Goal: Task Accomplishment & Management: Complete application form

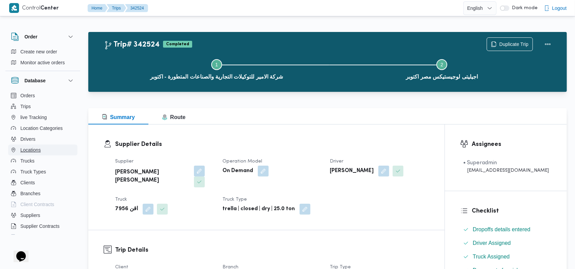
click at [38, 151] on span "Locations" at bounding box center [30, 150] width 20 height 8
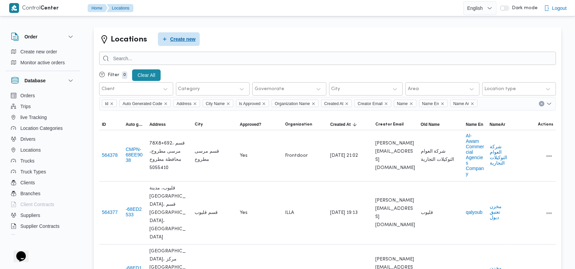
click at [185, 38] on span "Create new" at bounding box center [182, 39] width 25 height 8
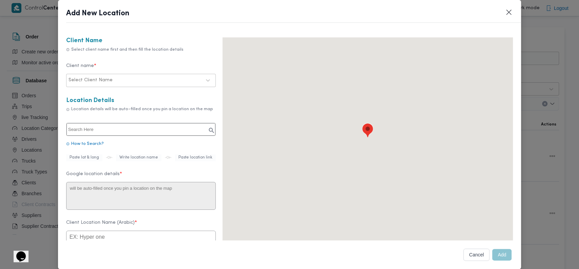
click at [124, 78] on div at bounding box center [157, 80] width 87 height 7
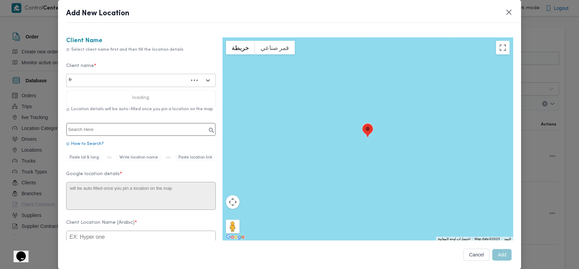
type input "fro"
click at [93, 94] on div "Frontdoor" at bounding box center [141, 98] width 149 height 12
click at [121, 129] on input "text" at bounding box center [141, 129] width 149 height 13
paste input "مخازن شركه السندباد للاجهزة الكهربائية، 5CPR+MHW، النهضة، العبور، محافظة القليو…"
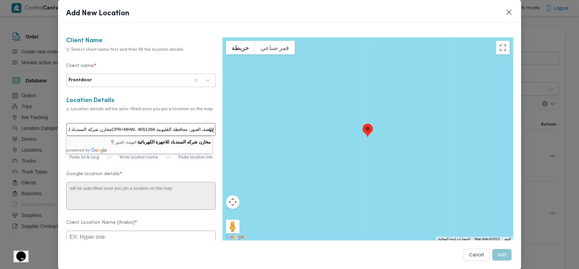
type input "مخازن شركه السندباد للاجهزة الكهربائية، النهضة، العبور"
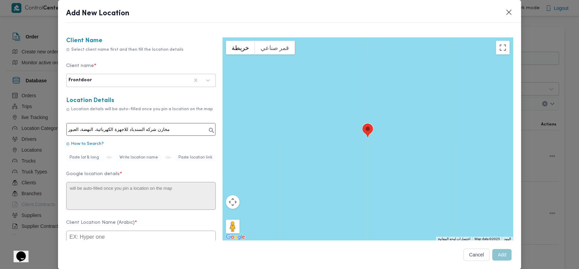
scroll to position [0, 0]
type textarea "5CPR+MHW، النهضة، العبور، محافظة القليوبية 4651266"
type input "مخازن شركه السندباد للاجهزة الكهربائية"
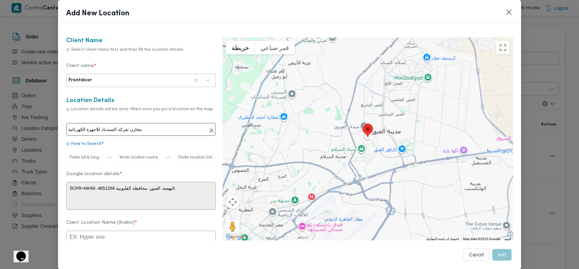
click at [126, 130] on input "مخازن شركه السندباد للاجهزة الكهربائية" at bounding box center [141, 129] width 149 height 13
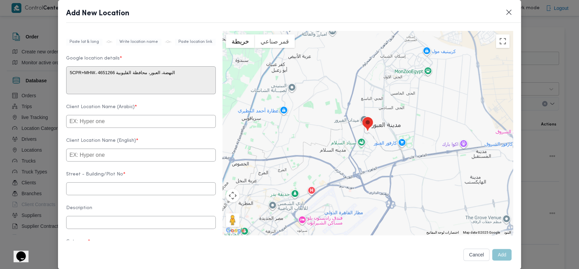
scroll to position [122, 0]
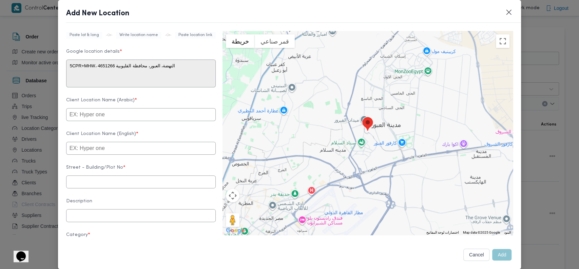
click at [167, 118] on input "text" at bounding box center [141, 114] width 150 height 13
paste input "مخازن شركه السندباد للاجهزة الكهربائية"
type input "مخازن شركه السندباد للاجهزة الكهربائية"
click at [128, 153] on input "text" at bounding box center [141, 148] width 150 height 13
paste input "Sindbad Electrical Appliances Company Warehouses"
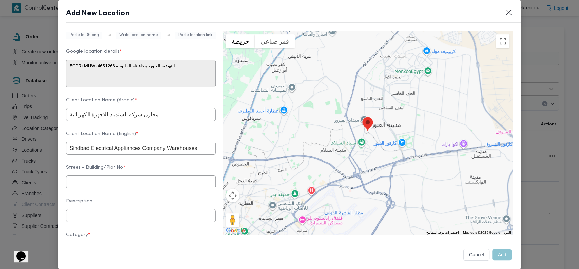
type input "Sindbad Electrical Appliances Company Warehouses"
click at [130, 186] on input "text" at bounding box center [141, 181] width 150 height 13
type input "العبور"
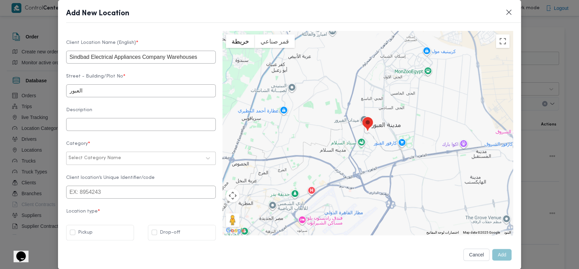
click at [144, 119] on input "text" at bounding box center [141, 124] width 150 height 13
type input "0"
click at [140, 155] on div at bounding box center [162, 157] width 79 height 7
click at [90, 194] on div "عملاء مخازن" at bounding box center [141, 200] width 149 height 12
click at [158, 230] on label "Drop-off" at bounding box center [166, 232] width 29 height 8
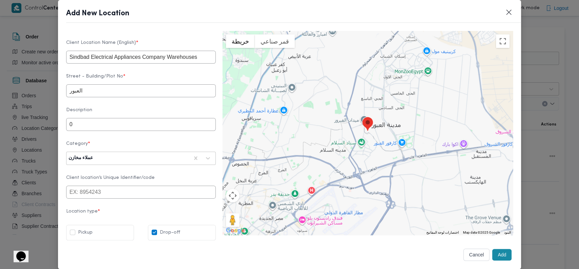
checkbox input "true"
click at [493, 252] on button "Add" at bounding box center [502, 254] width 19 height 12
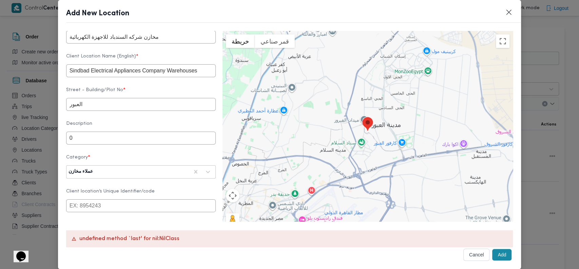
scroll to position [199, 0]
click at [124, 107] on input "العبور" at bounding box center [141, 104] width 150 height 13
type input "العبور"
click at [114, 144] on input "0" at bounding box center [141, 138] width 150 height 13
type input "0"
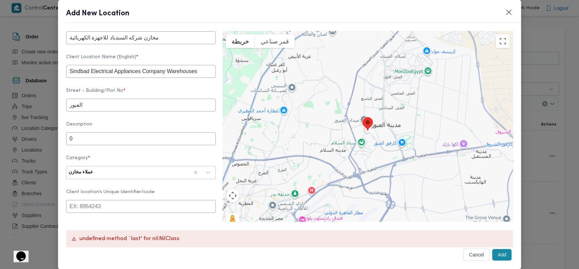
click at [497, 250] on button "Add" at bounding box center [502, 254] width 19 height 12
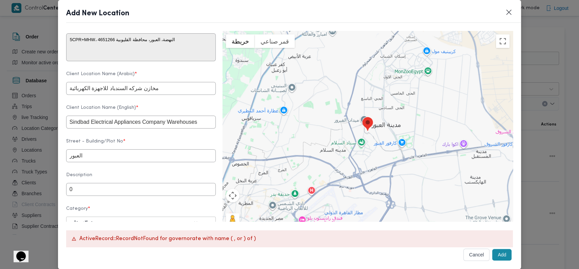
scroll to position [135, 0]
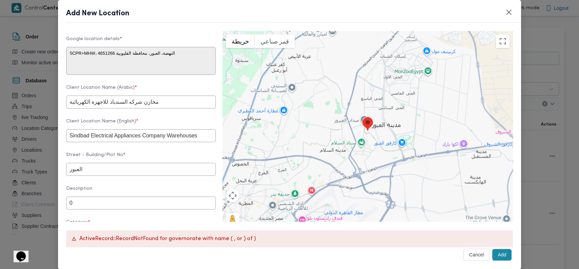
drag, startPoint x: 111, startPoint y: 140, endPoint x: 204, endPoint y: 141, distance: 93.0
click at [204, 141] on input "Sindbad Electrical Appliances Company Warehouses" at bounding box center [141, 135] width 150 height 13
type input "Sindbad Electrical"
click at [182, 120] on form "Client Name Select client name first and then fill the location details Client …" at bounding box center [141, 110] width 150 height 415
click at [494, 255] on button "Add" at bounding box center [502, 254] width 19 height 12
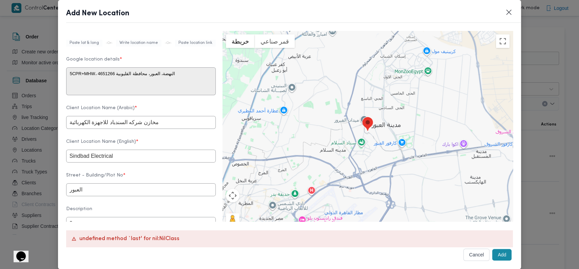
scroll to position [115, 0]
click at [364, 122] on img at bounding box center [368, 124] width 13 height 17
click at [493, 254] on button "Add" at bounding box center [502, 254] width 19 height 12
click at [103, 239] on div "undefined method `last' for nil:NilClass" at bounding box center [289, 238] width 447 height 17
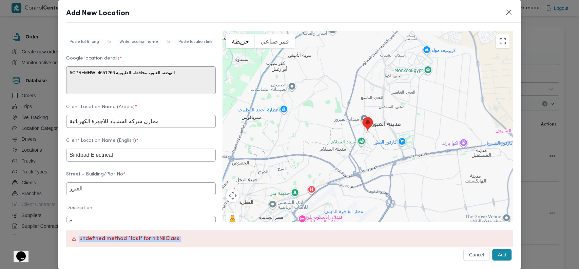
click at [103, 239] on div "undefined method `last' for nil:NilClass" at bounding box center [289, 238] width 447 height 17
copy div "undefined method `last' for nil:NilClass"
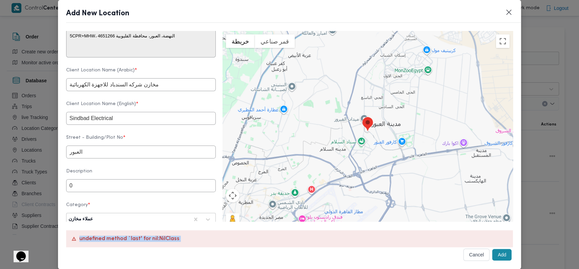
scroll to position [155, 0]
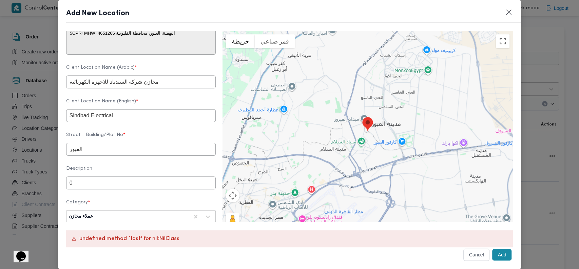
click at [180, 87] on input "مخازن شركه السندباد للاجهزة الكهربائية" at bounding box center [141, 81] width 150 height 13
type input "مخازن شركه السندباد للاجهزة الكهربائية"
click at [150, 119] on input "Sindbad Electrical" at bounding box center [141, 115] width 150 height 13
type input "Sindbad Electrical"
click at [139, 155] on input "العبور" at bounding box center [141, 149] width 150 height 13
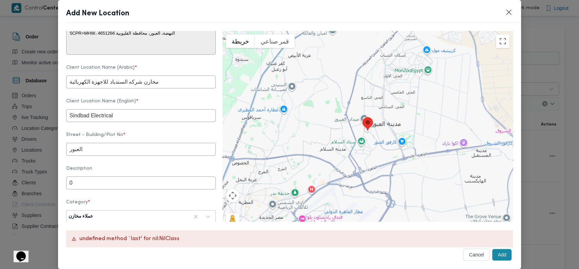
type input "العبور"
click at [124, 189] on input "0" at bounding box center [141, 182] width 150 height 13
type input "0"
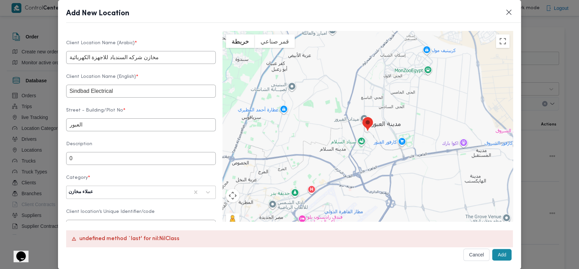
scroll to position [242, 0]
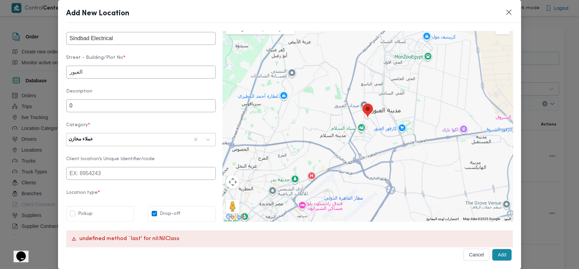
click at [493, 253] on button "Add" at bounding box center [502, 254] width 19 height 12
drag, startPoint x: 364, startPoint y: 107, endPoint x: 361, endPoint y: 110, distance: 4.8
click at [361, 110] on img at bounding box center [365, 113] width 13 height 17
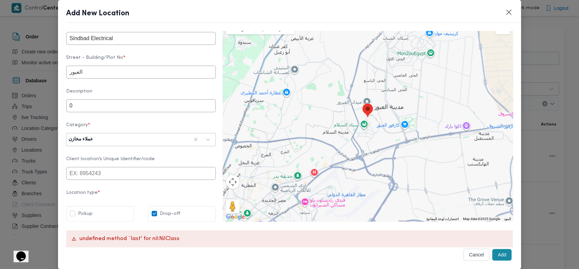
type textarea "النهضة، أول السلام، شارع المحموديه٩٢٠ السلام ثان، ،، [GEOGRAPHIC_DATA]، [GEOGRA…"
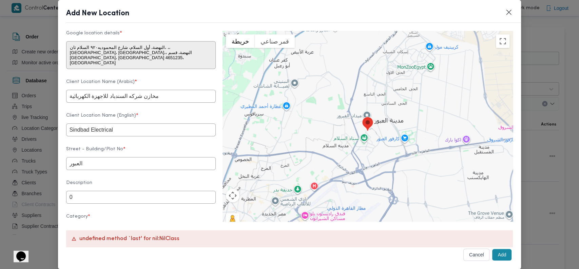
scroll to position [138, 0]
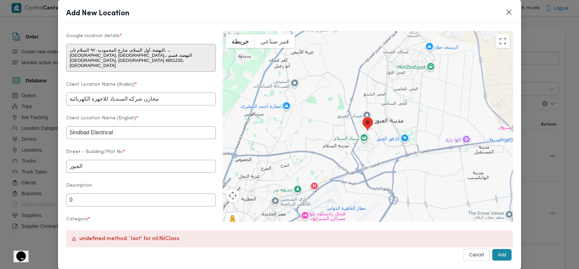
click at [496, 254] on button "Add" at bounding box center [502, 254] width 19 height 12
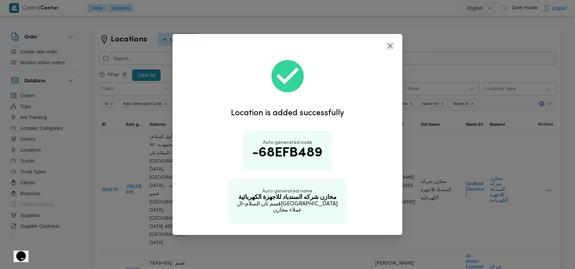
click at [390, 42] on button "Closes this modal window" at bounding box center [390, 46] width 8 height 8
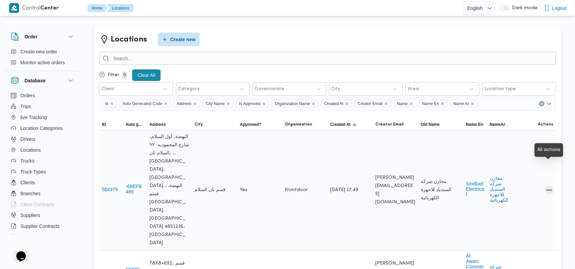
click at [547, 186] on button "All actions" at bounding box center [549, 190] width 8 height 8
click at [523, 164] on span "Edit" at bounding box center [527, 164] width 22 height 5
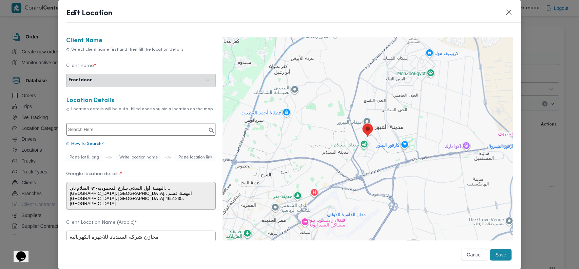
click at [124, 129] on input "text" at bounding box center [141, 129] width 149 height 13
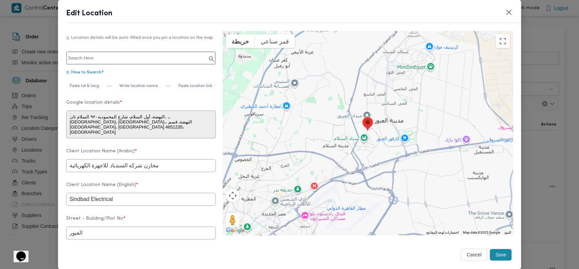
scroll to position [80, 0]
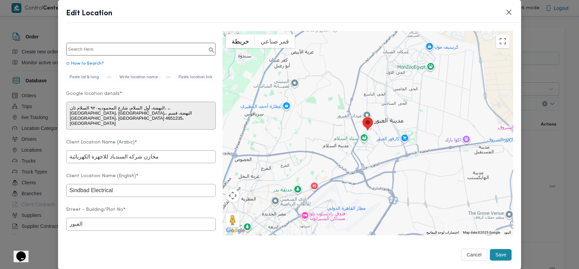
click at [119, 162] on input "مخازن شركه السندباد للاجهزة الكهربائية" at bounding box center [141, 156] width 150 height 13
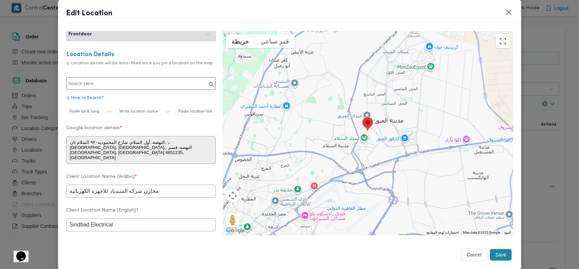
scroll to position [16, 0]
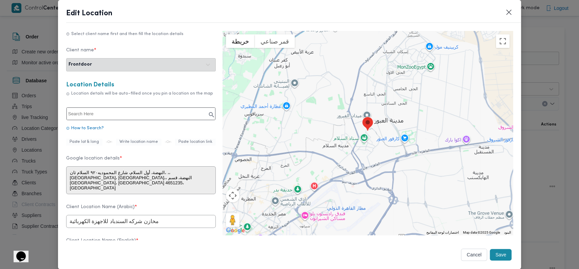
click at [180, 113] on input "text" at bounding box center [141, 113] width 149 height 13
paste input "مخازن شركه السندباد للاجهزة الكهربائية"
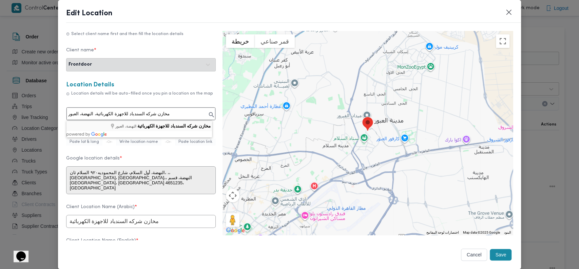
type input "مخازن شركه السندباد للاجهزة الكهربائية"
type textarea "5CPR+MHW، النهضة، العبور، محافظة القليوبية 4651266"
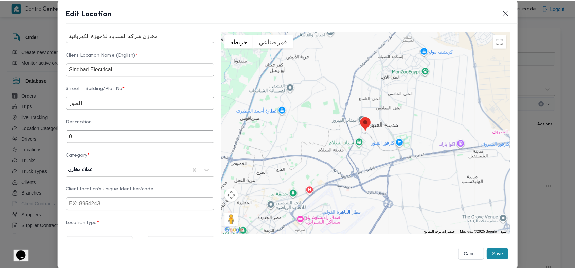
scroll to position [223, 0]
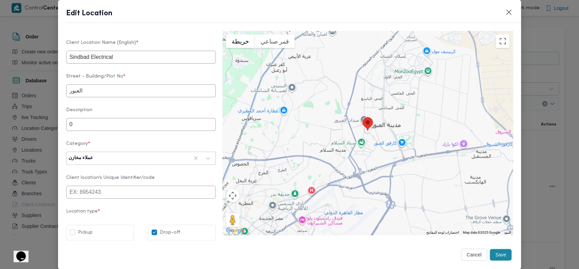
click at [496, 250] on button "Save" at bounding box center [501, 254] width 22 height 12
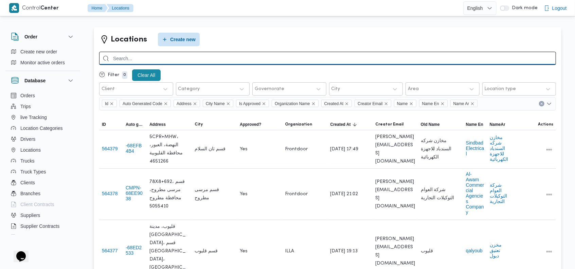
click at [338, 58] on input "search" at bounding box center [327, 58] width 457 height 13
type input "رامكو"
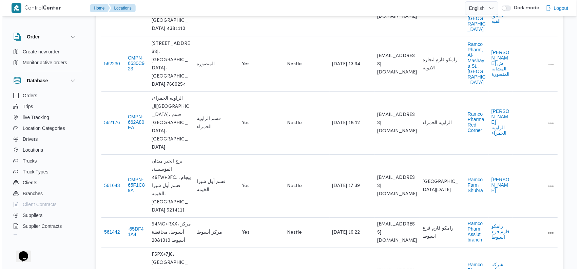
scroll to position [151, 0]
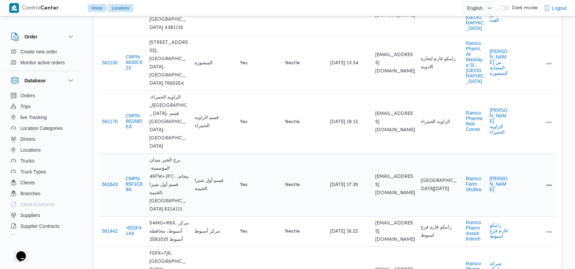
click at [439, 177] on span "[GEOGRAPHIC_DATA][DATE]" at bounding box center [441, 185] width 40 height 16
copy tr "برج الخير شارع [DATE] ميدان المؤسسة Name En"
click at [549, 181] on button "All actions" at bounding box center [549, 185] width 8 height 8
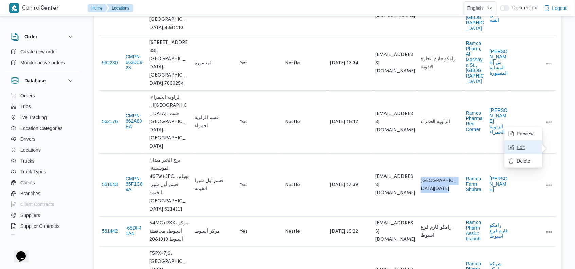
click at [521, 148] on span "Edit" at bounding box center [527, 146] width 22 height 5
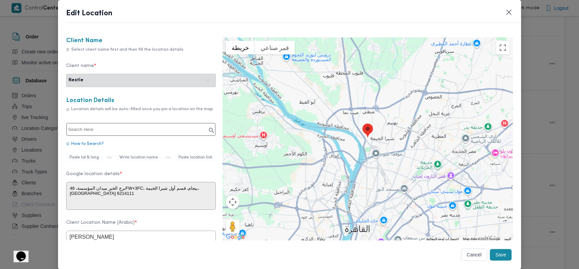
click at [153, 132] on input "text" at bounding box center [141, 129] width 149 height 13
paste input "[GEOGRAPHIC_DATA][DATE]"
type input "[GEOGRAPHIC_DATA][DATE]"
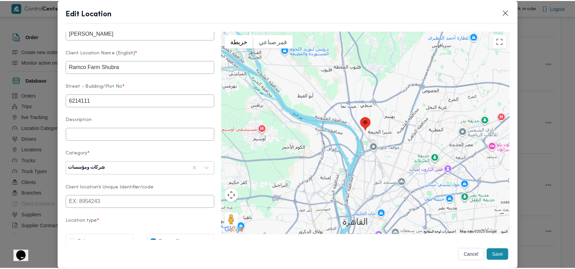
scroll to position [223, 0]
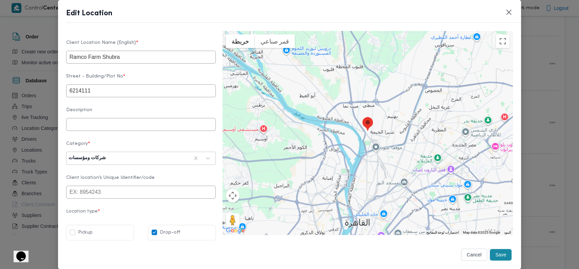
click at [100, 234] on div "Pickup" at bounding box center [100, 232] width 60 height 8
checkbox input "true"
click at [491, 251] on button "Save" at bounding box center [501, 254] width 22 height 12
